Goal: Navigation & Orientation: Find specific page/section

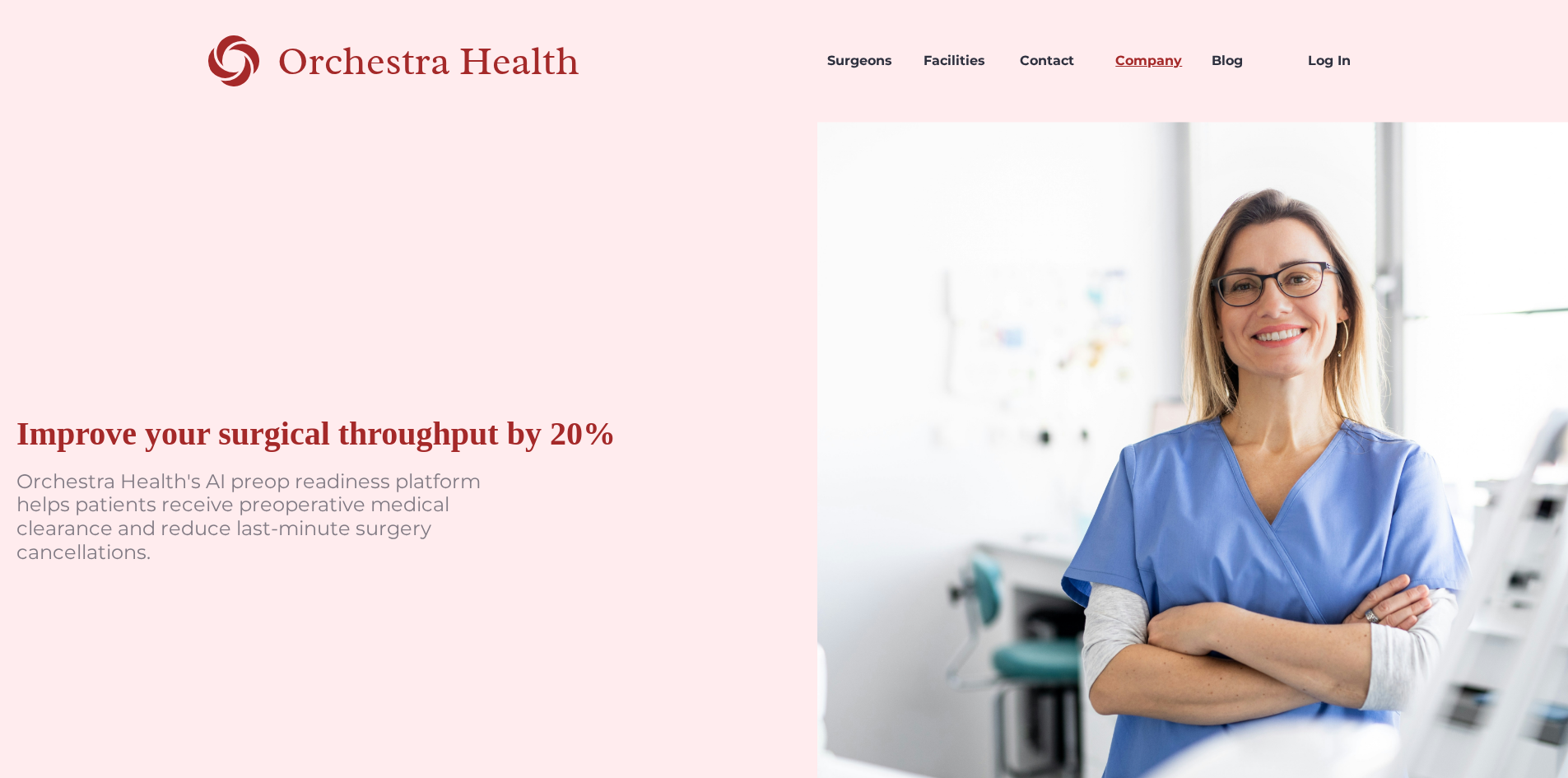
click at [1167, 55] on link "Company" at bounding box center [1150, 61] width 96 height 56
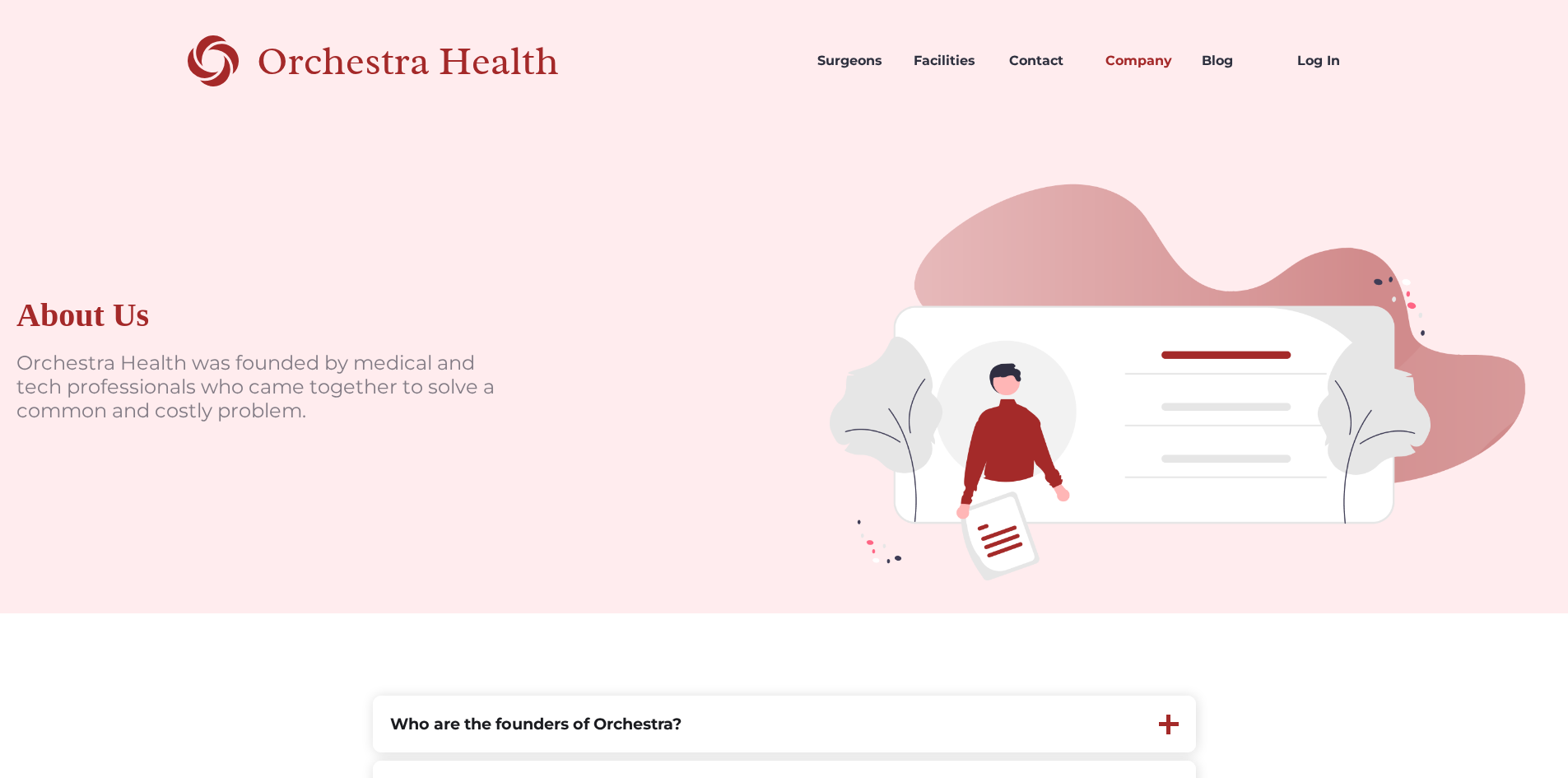
click at [423, 49] on div "Orchestra Health" at bounding box center [437, 61] width 360 height 33
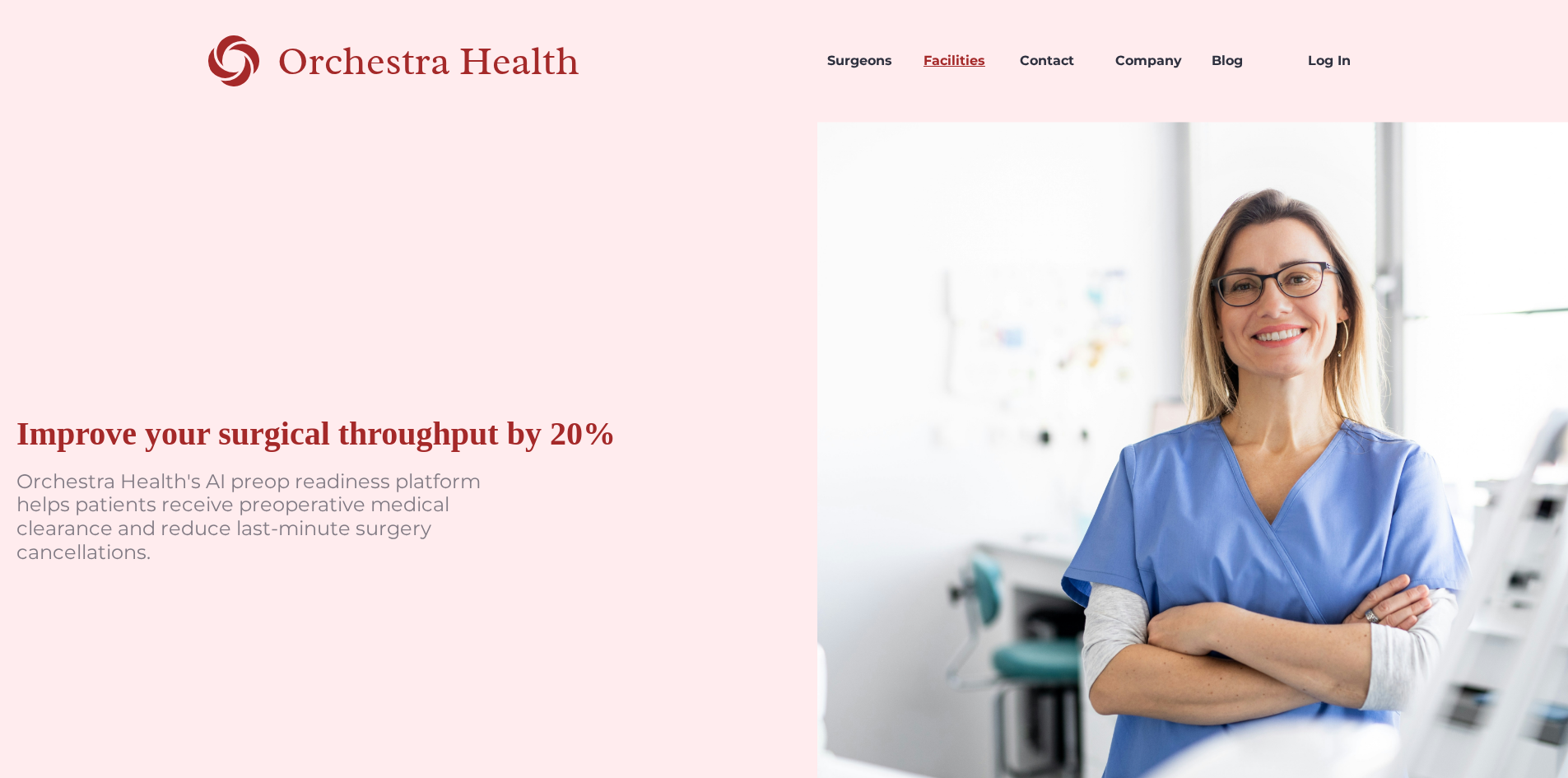
click at [964, 65] on link "Facilities" at bounding box center [959, 61] width 96 height 56
